Goal: Use online tool/utility: Use online tool/utility

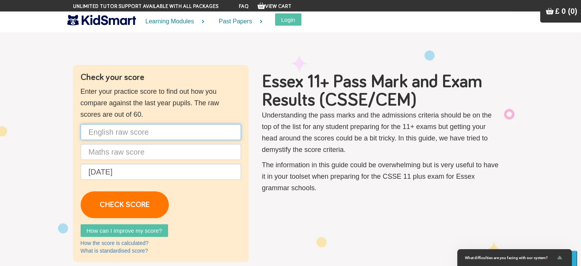
click at [148, 135] on input "text" at bounding box center [161, 132] width 160 height 16
click at [140, 231] on link "How can I improve my score?" at bounding box center [125, 230] width 88 height 13
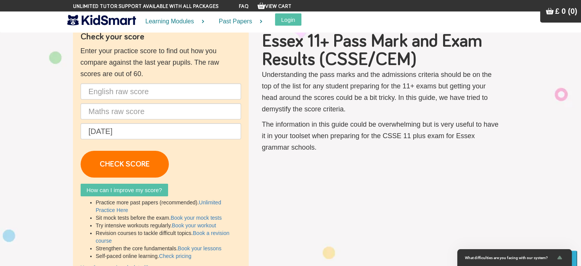
scroll to position [38, 0]
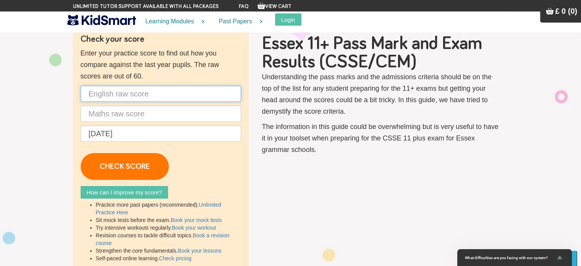
click at [150, 94] on input "text" at bounding box center [161, 94] width 160 height 16
type input "25"
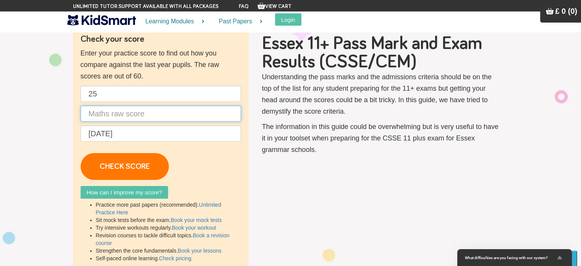
click at [137, 114] on input "text" at bounding box center [161, 113] width 160 height 16
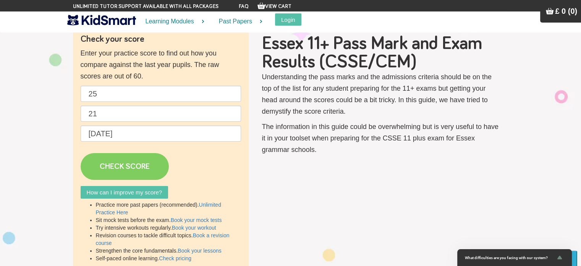
click at [115, 166] on link "CHECK SCORE" at bounding box center [125, 166] width 88 height 27
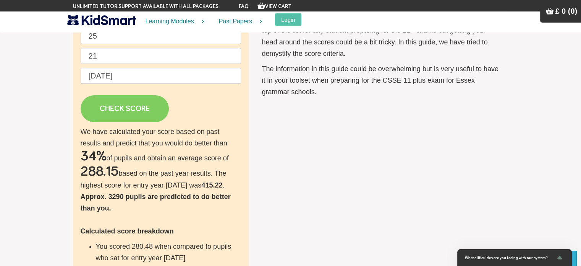
scroll to position [96, 0]
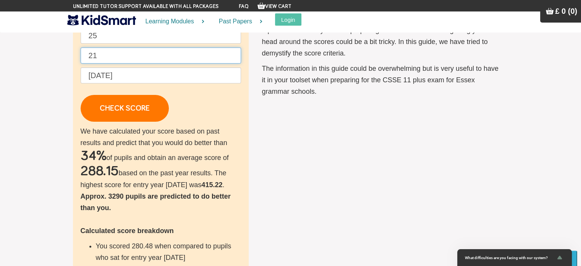
click at [104, 52] on input "21" at bounding box center [161, 55] width 160 height 16
type input "2"
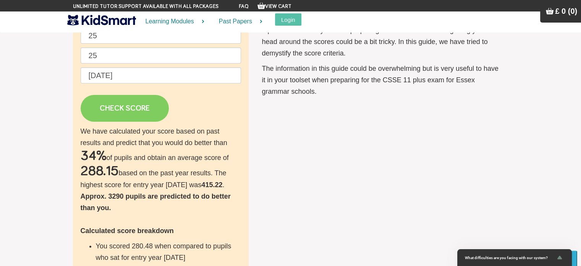
click at [111, 113] on link "CHECK SCORE" at bounding box center [125, 108] width 88 height 27
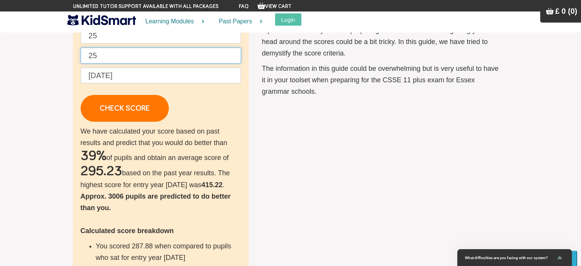
click at [102, 55] on input "25" at bounding box center [161, 55] width 160 height 16
type input "26"
click at [116, 37] on input "25" at bounding box center [161, 36] width 160 height 16
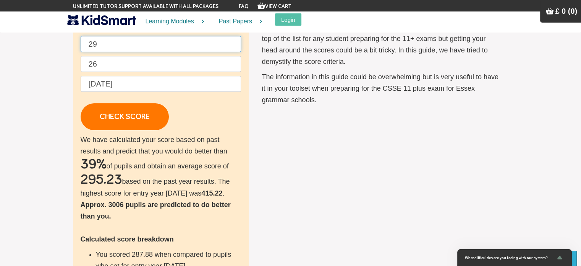
scroll to position [87, 0]
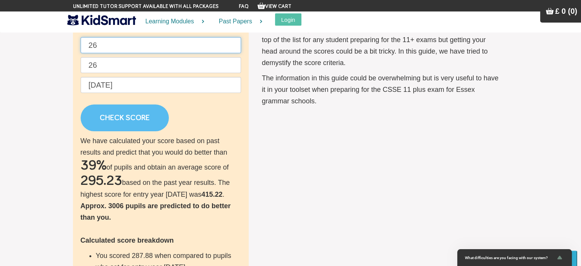
type input "26"
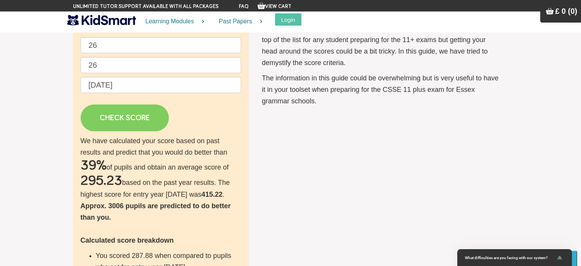
click at [134, 114] on link "CHECK SCORE" at bounding box center [125, 117] width 88 height 27
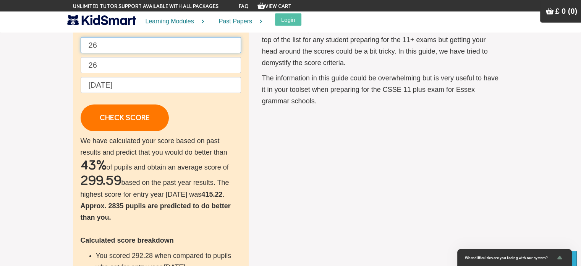
click at [109, 47] on input "26" at bounding box center [161, 45] width 160 height 16
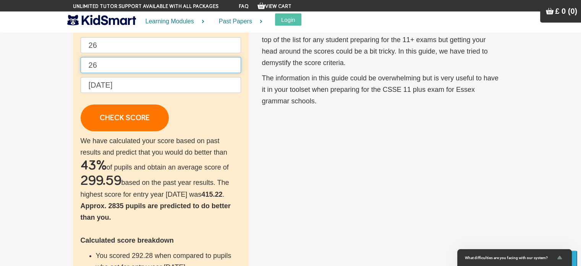
click at [94, 67] on input "26" at bounding box center [161, 65] width 160 height 16
click at [99, 66] on input "26" at bounding box center [161, 65] width 160 height 16
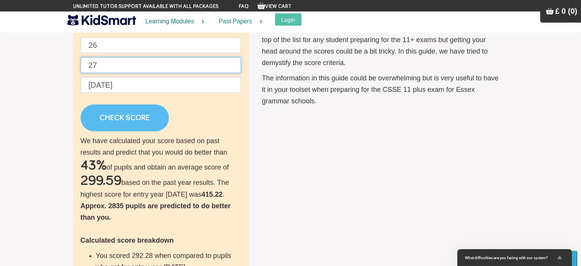
type input "27"
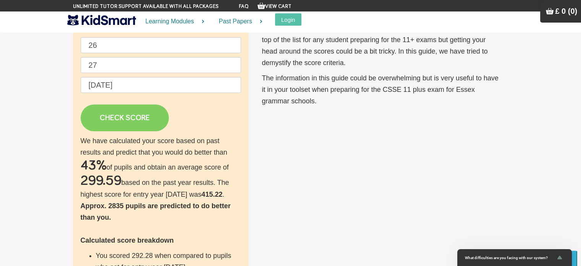
click at [110, 120] on link "CHECK SCORE" at bounding box center [125, 117] width 88 height 27
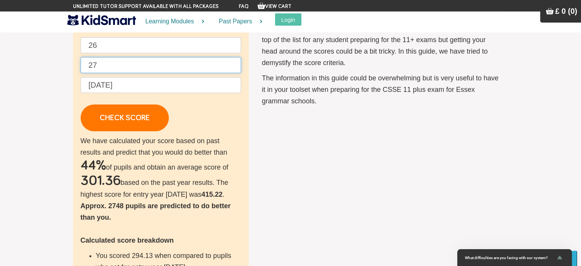
click at [102, 62] on input "27" at bounding box center [161, 65] width 160 height 16
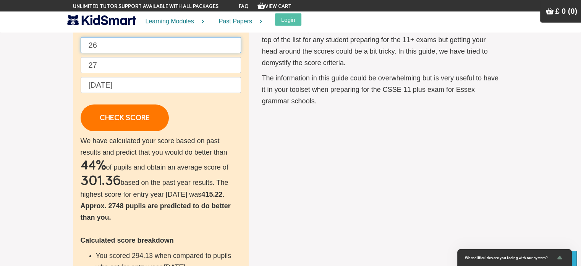
click at [99, 46] on input "26" at bounding box center [161, 45] width 160 height 16
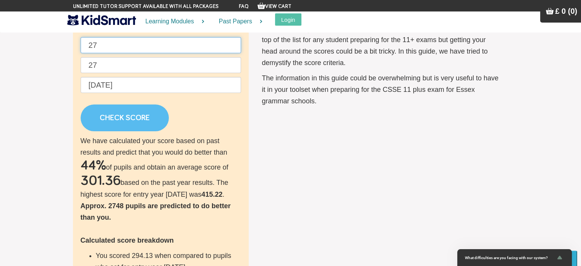
type input "27"
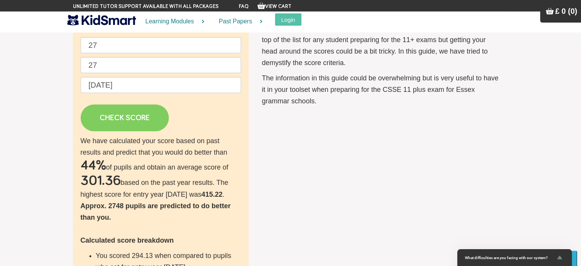
click at [115, 118] on link "CHECK SCORE" at bounding box center [125, 117] width 88 height 27
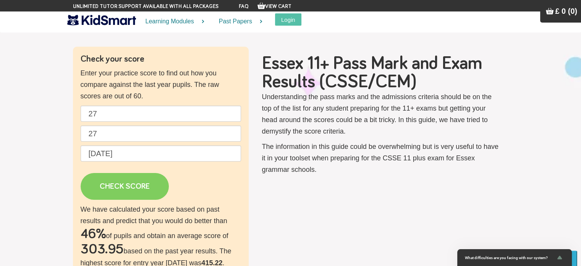
scroll to position [15, 0]
